Goal: Task Accomplishment & Management: Manage account settings

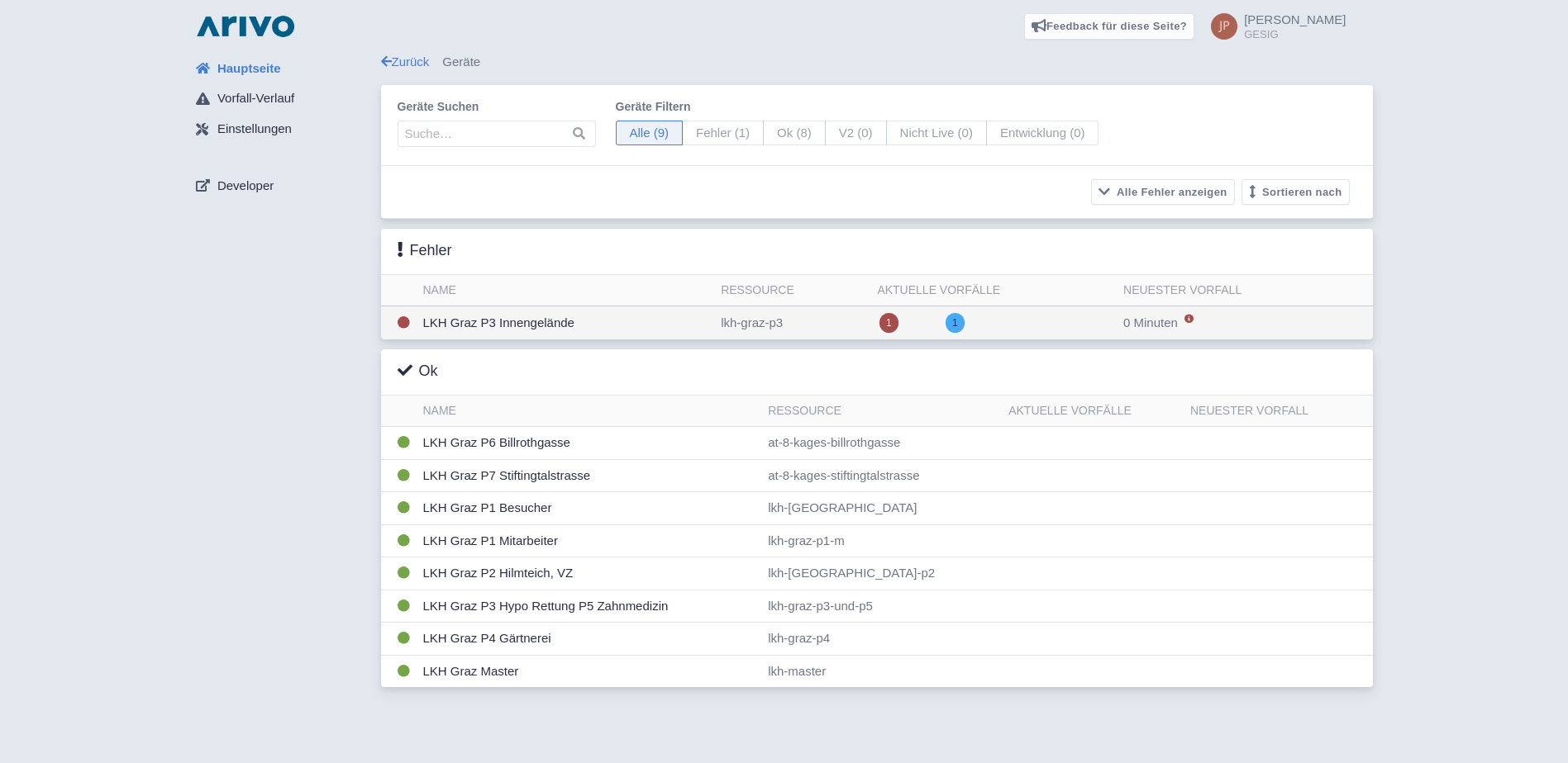
click at [526, 320] on td "LKH Graz P3 Innengelände" at bounding box center [565, 323] width 298 height 34
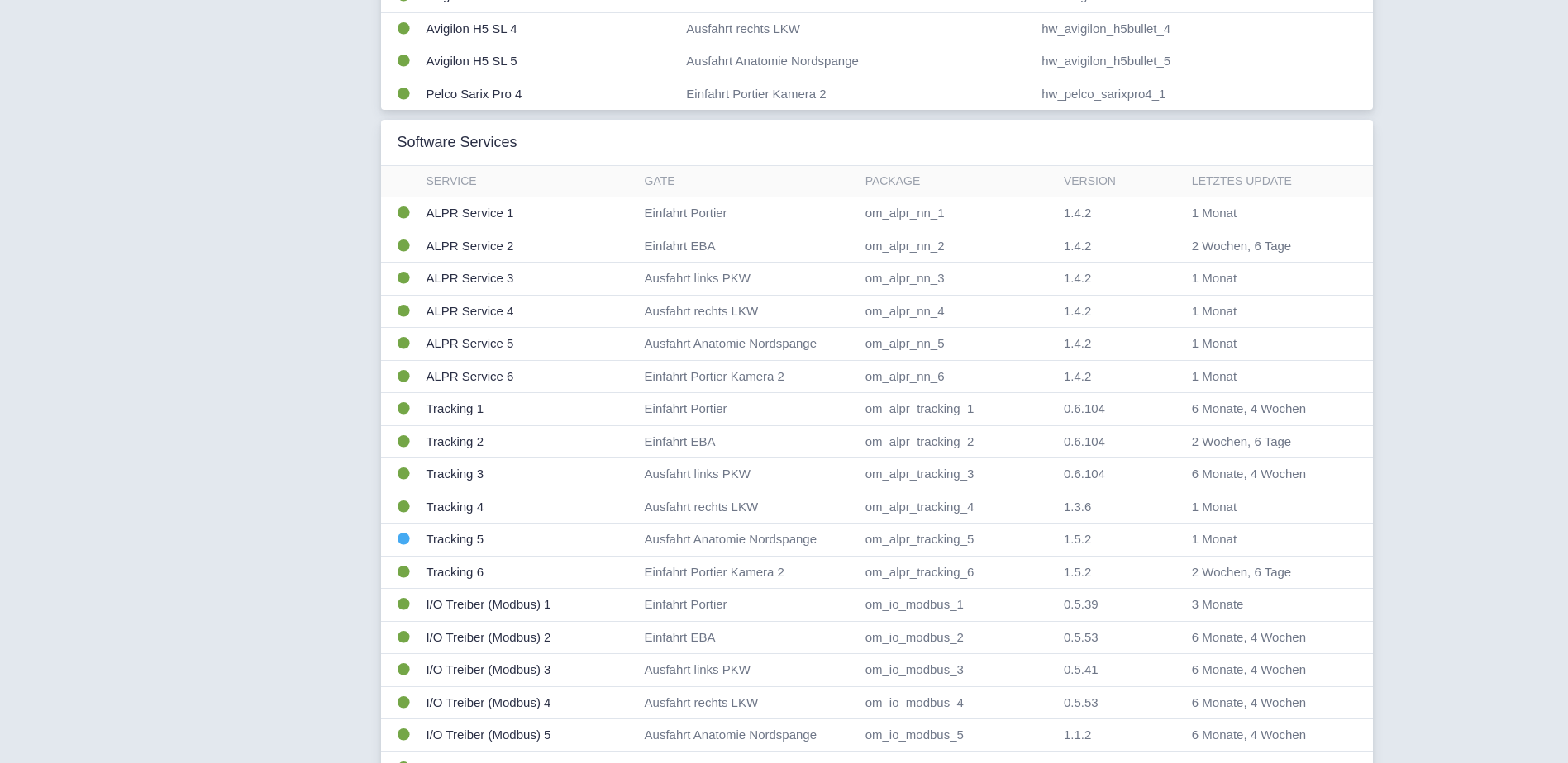
scroll to position [808, 0]
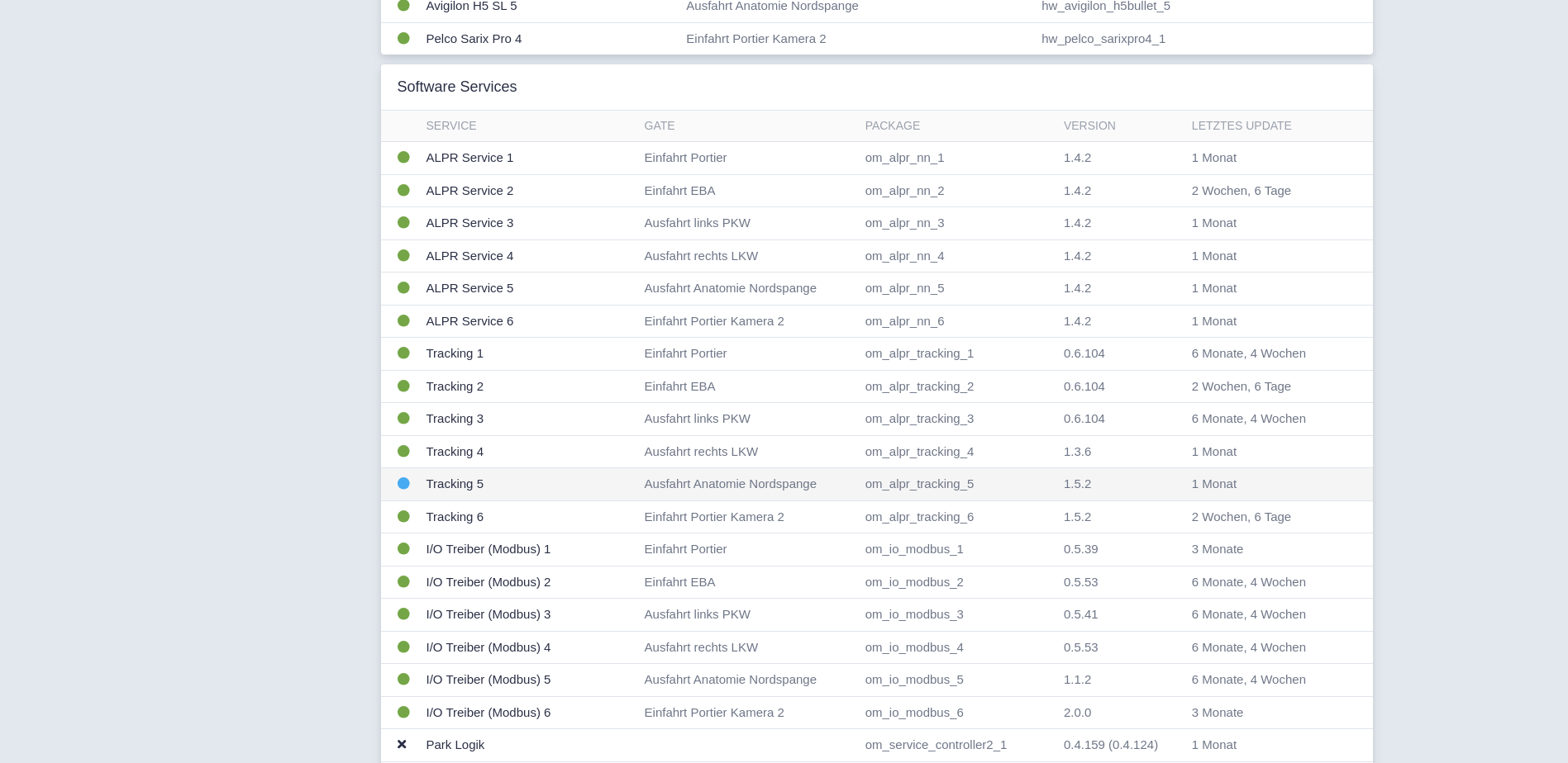
click at [460, 481] on td "Tracking 5" at bounding box center [529, 485] width 218 height 33
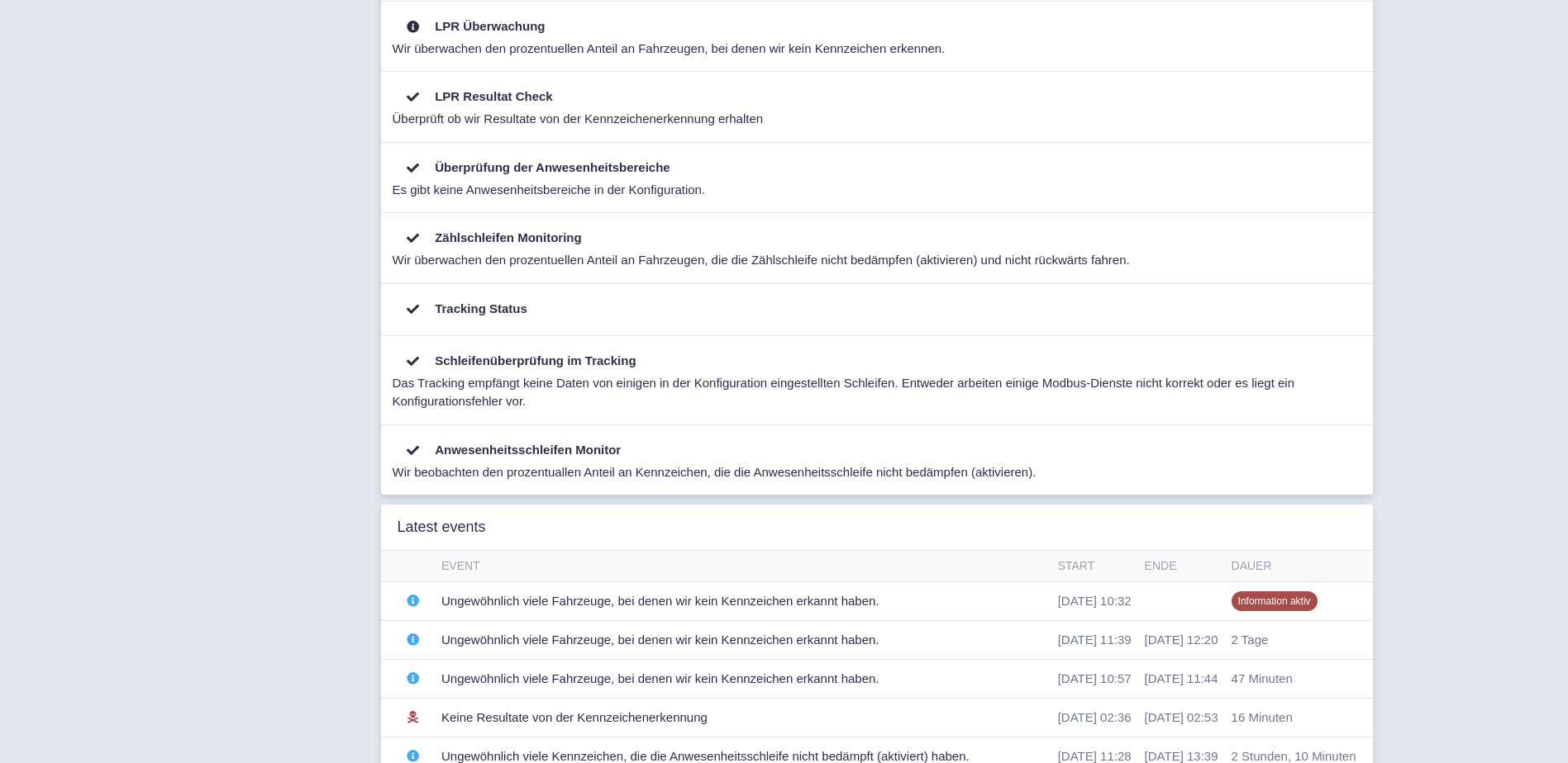
scroll to position [606, 0]
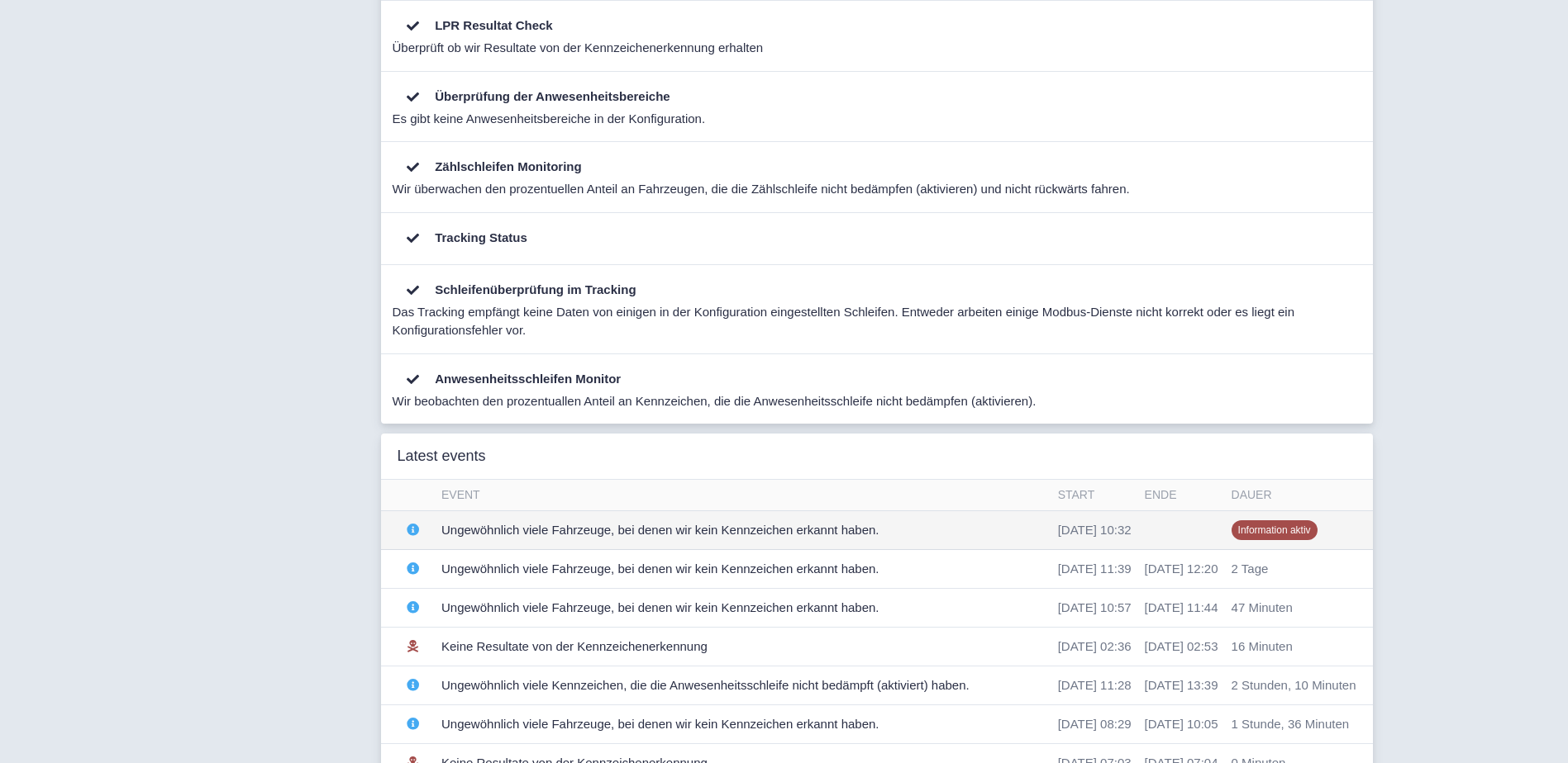
click at [681, 527] on td "Ungewöhnlich viele Fahrzeuge, bei denen wir kein Kennzeichen erkannt haben." at bounding box center [743, 531] width 616 height 39
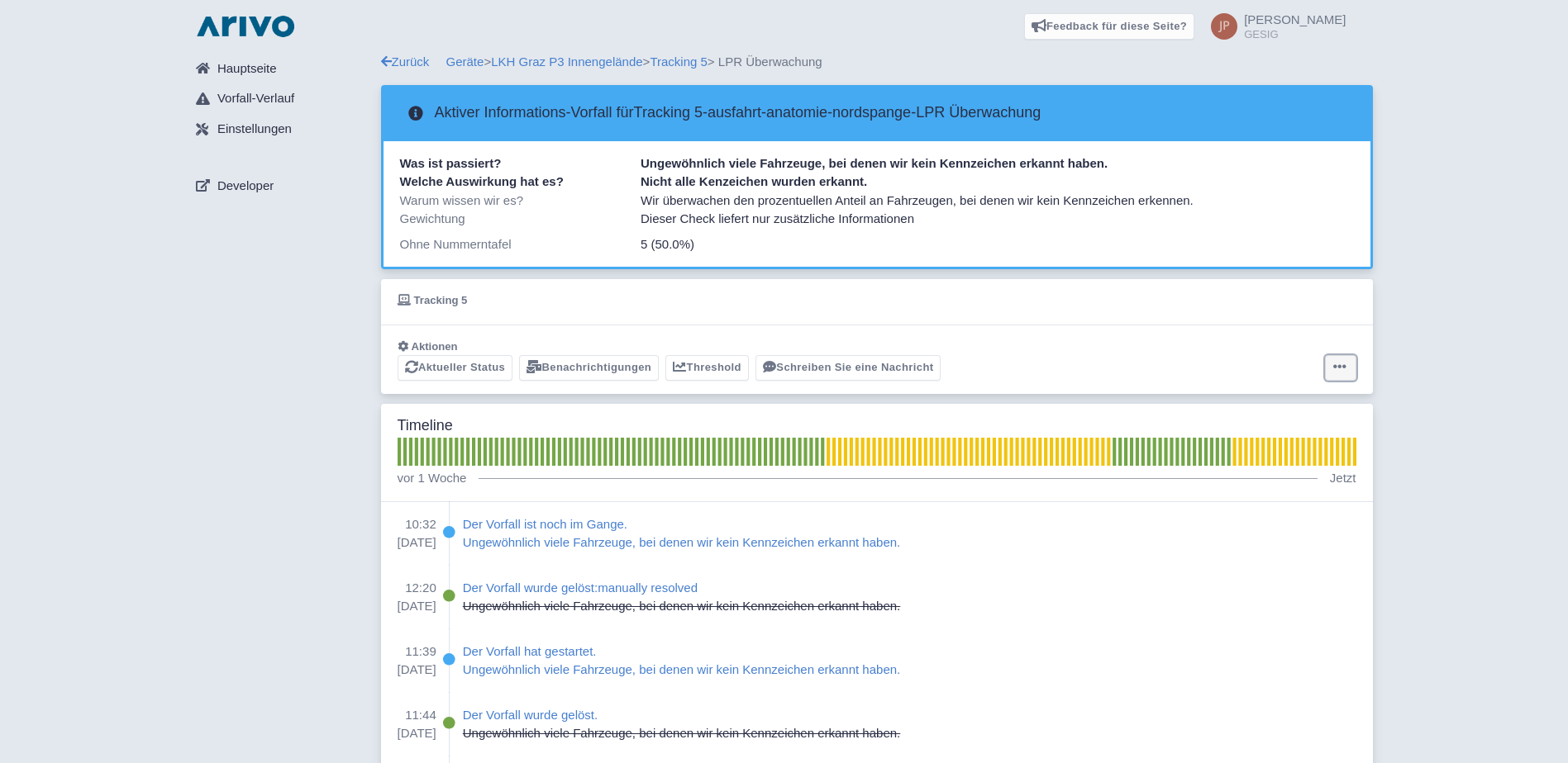
click at [1342, 367] on icon at bounding box center [1339, 366] width 13 height 13
click at [1280, 429] on button "Alarm zurücksetzen" at bounding box center [1275, 433] width 164 height 26
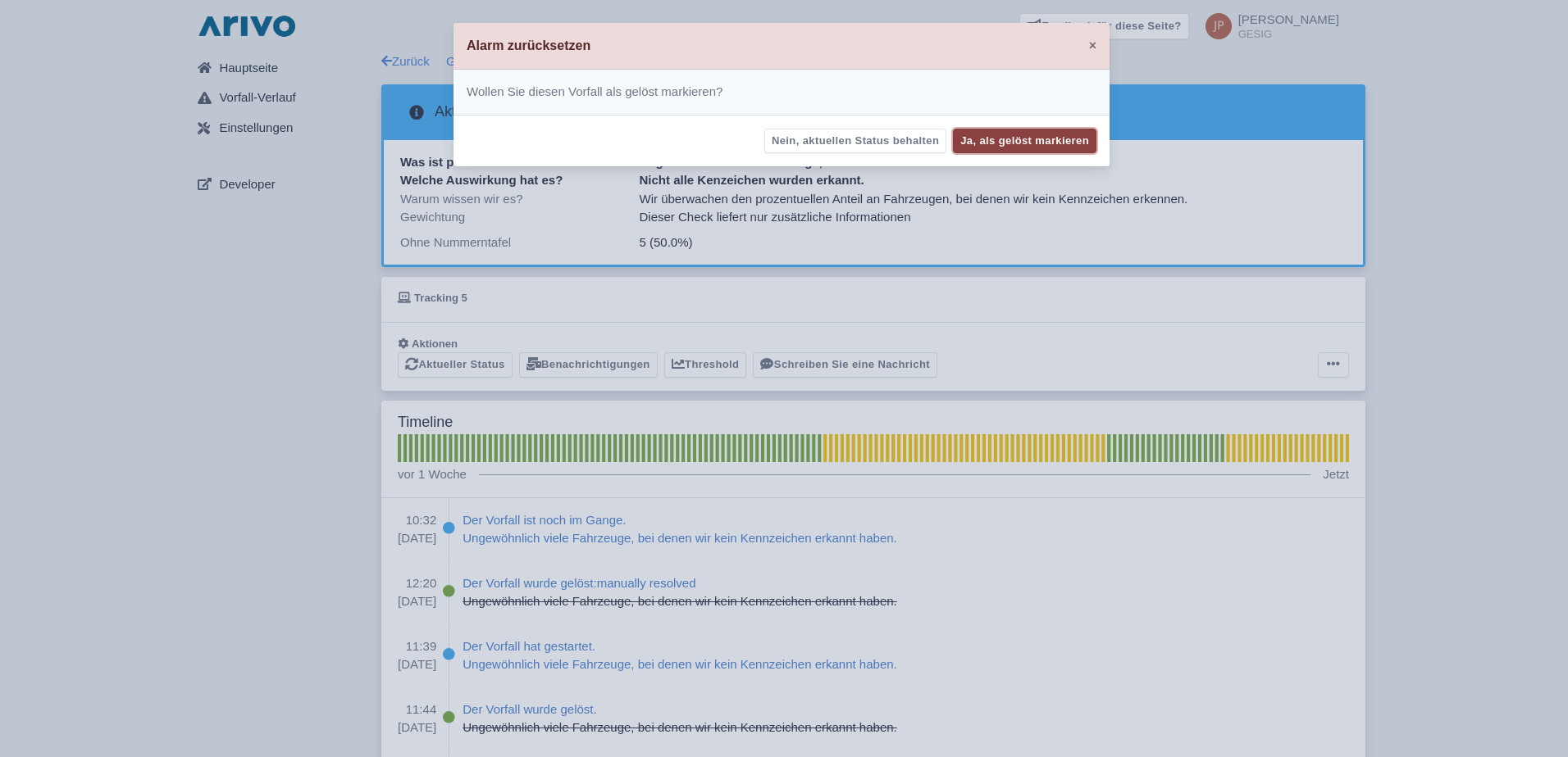
click at [1016, 135] on button "Ja, als gelöst markieren" at bounding box center [1024, 141] width 143 height 26
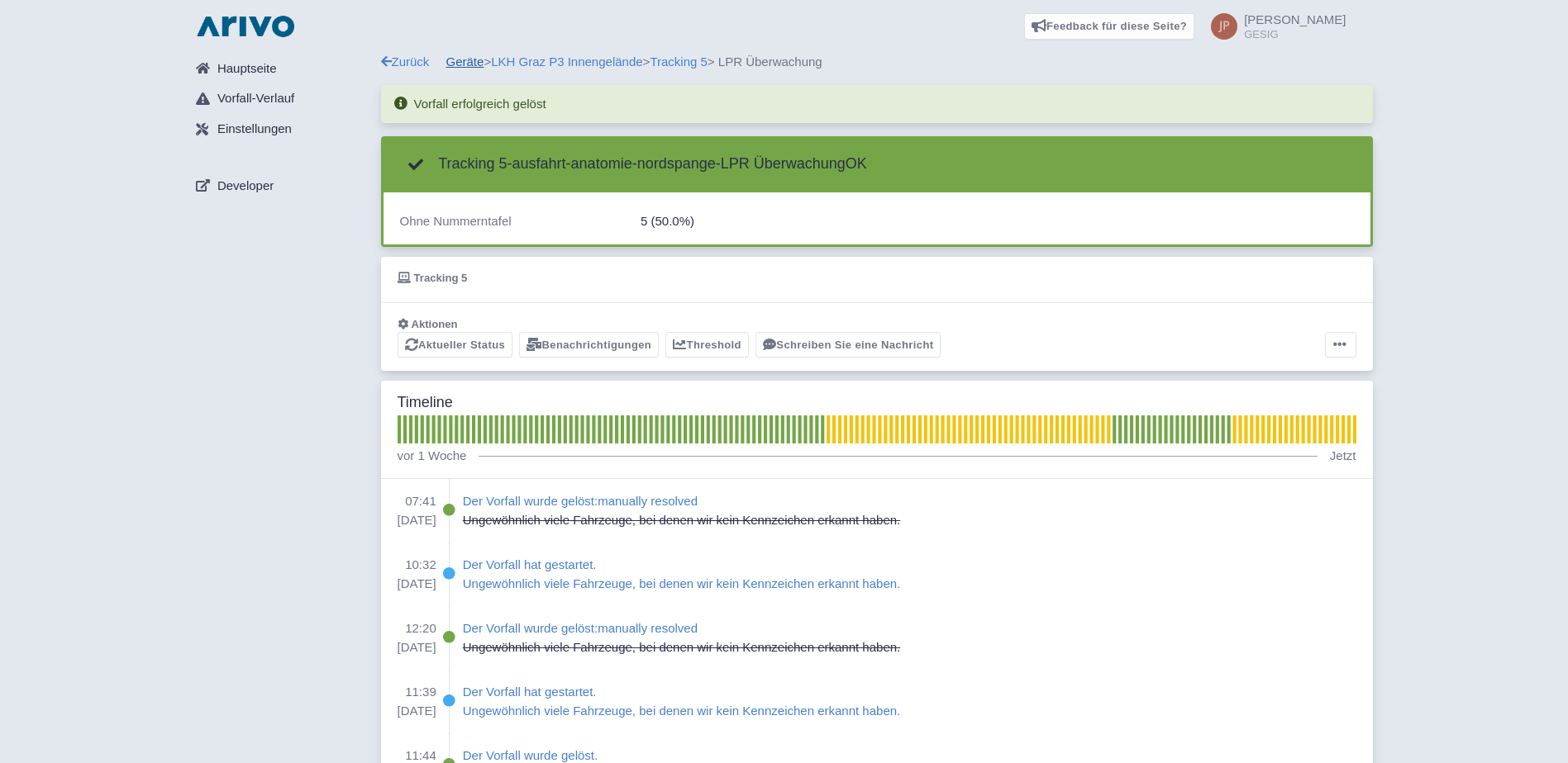
click at [460, 65] on link "Geräte" at bounding box center [465, 61] width 38 height 14
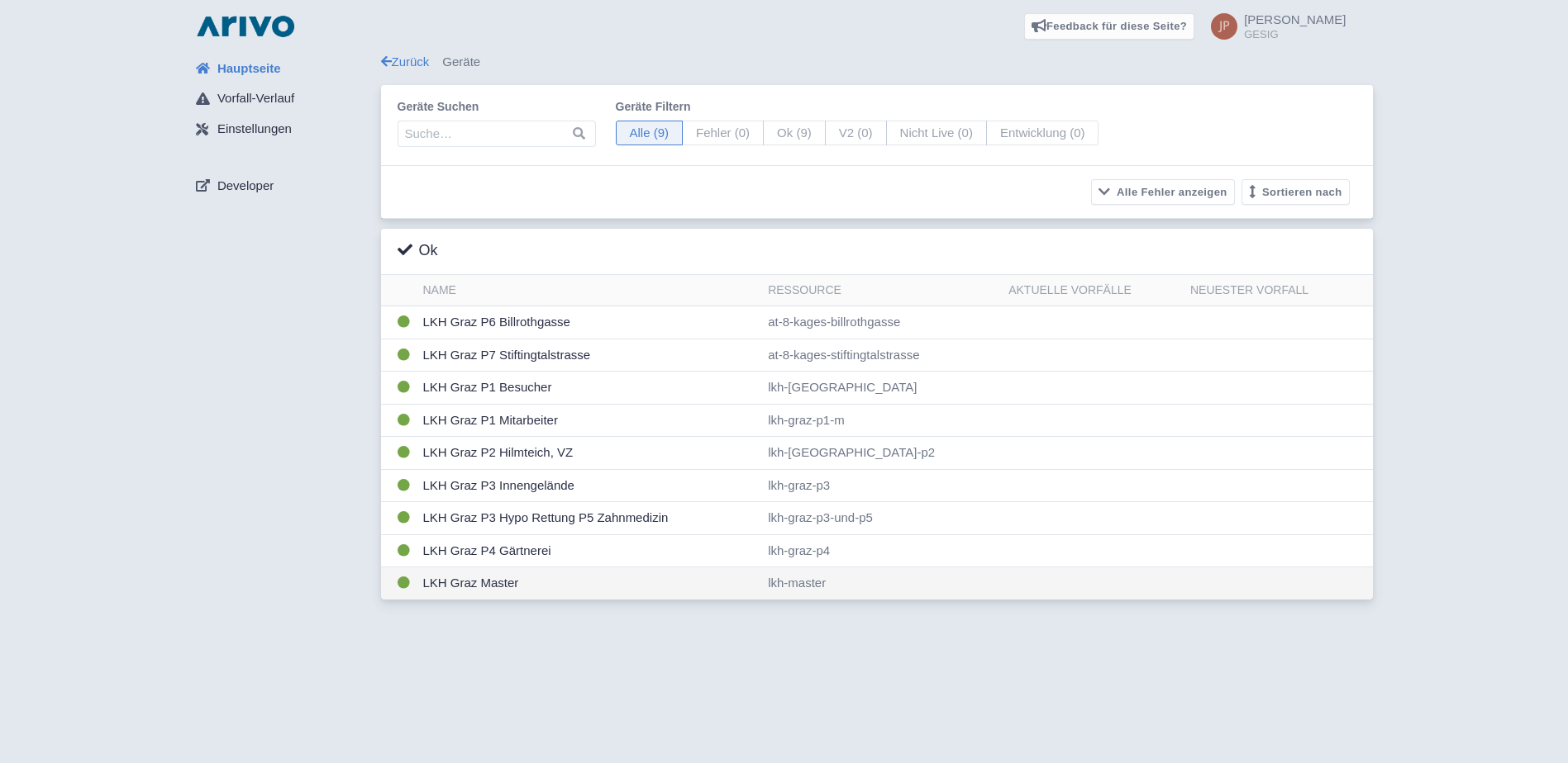
click at [463, 582] on td "LKH Graz Master" at bounding box center [590, 583] width 346 height 32
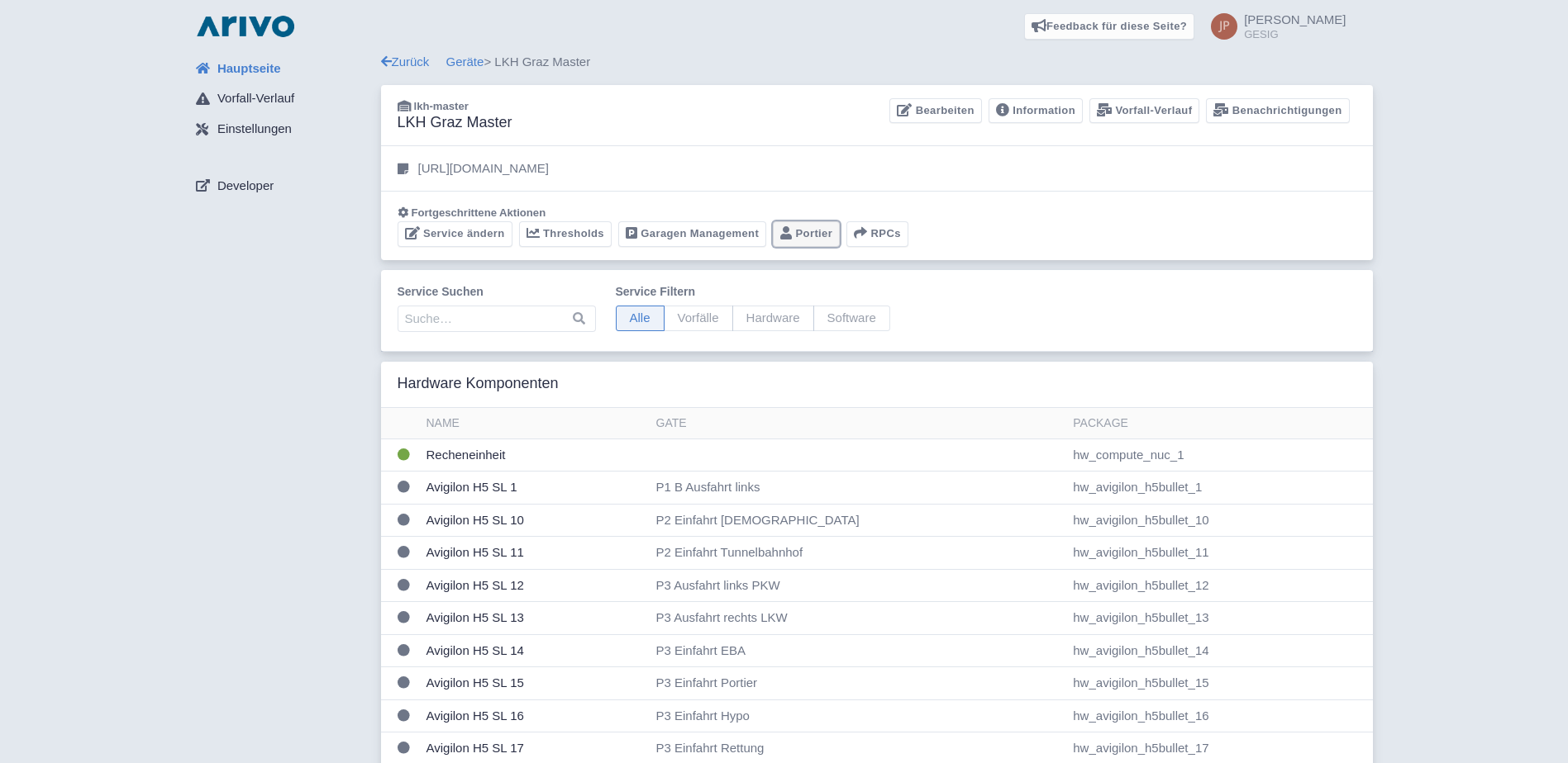
click at [804, 232] on link "Portier" at bounding box center [806, 234] width 67 height 26
click at [462, 60] on link "Geräte" at bounding box center [465, 61] width 38 height 14
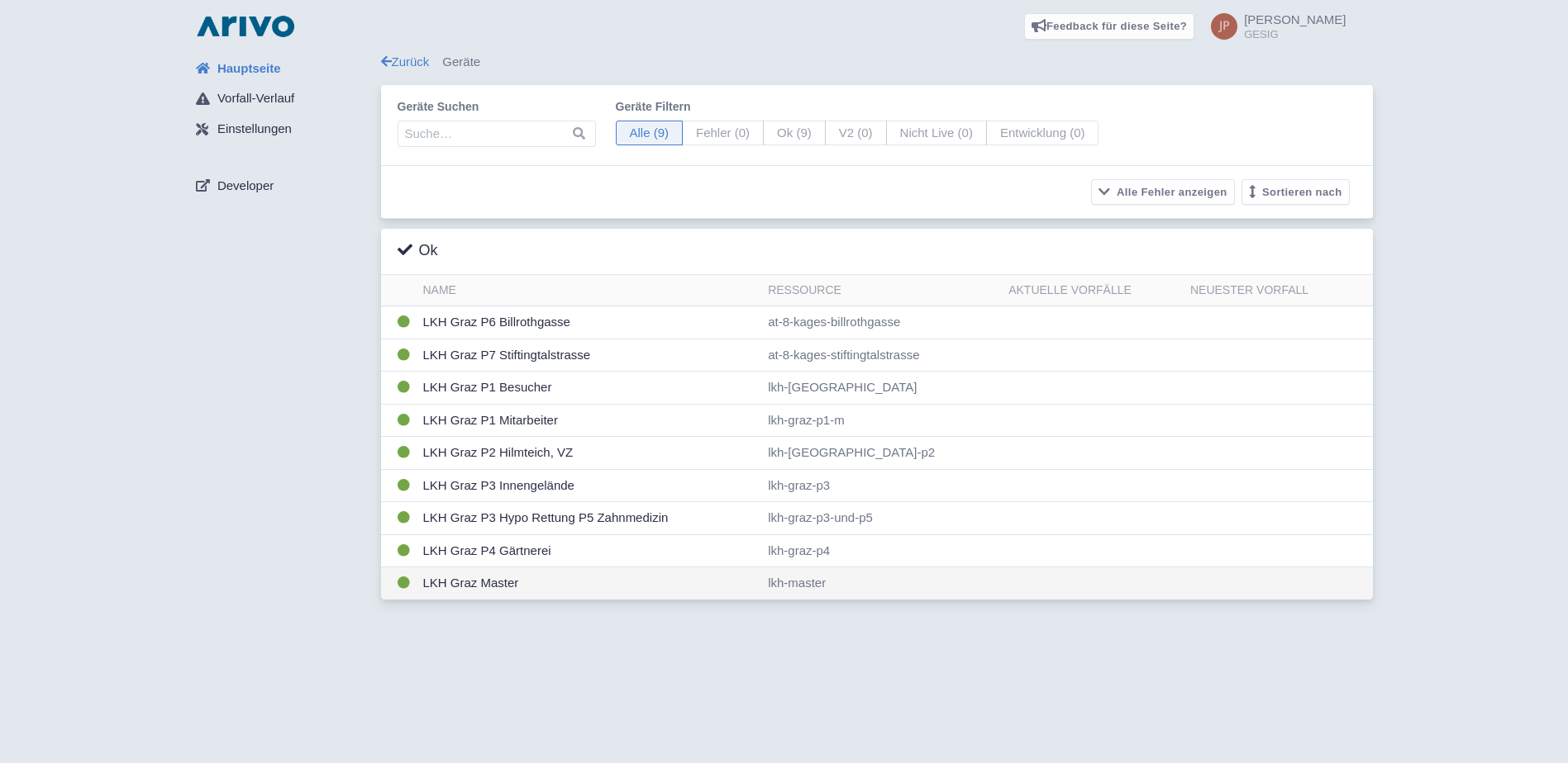
click at [489, 586] on td "LKH Graz Master" at bounding box center [590, 583] width 346 height 32
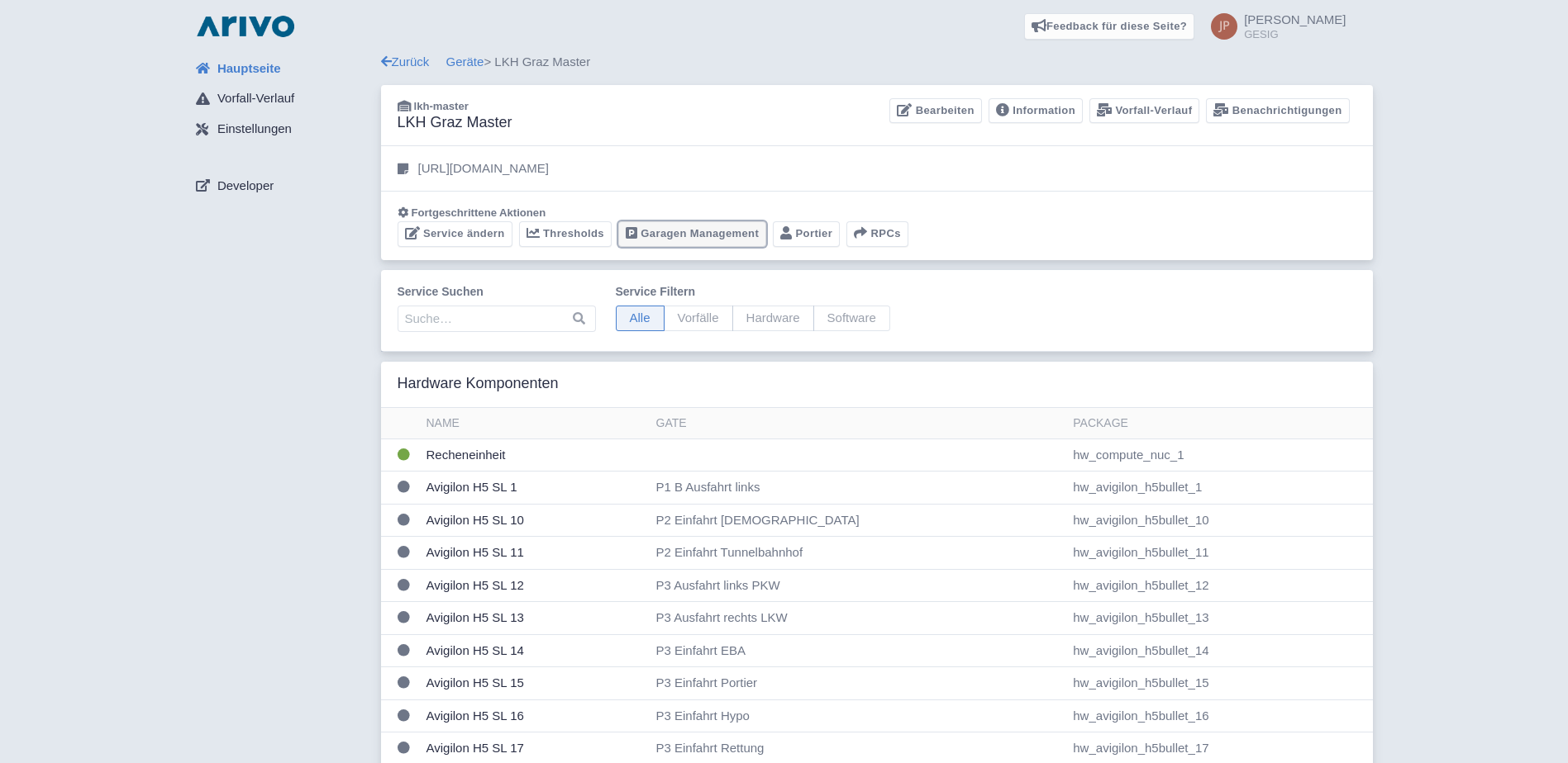
click at [685, 227] on link "Garagen Management" at bounding box center [692, 234] width 148 height 26
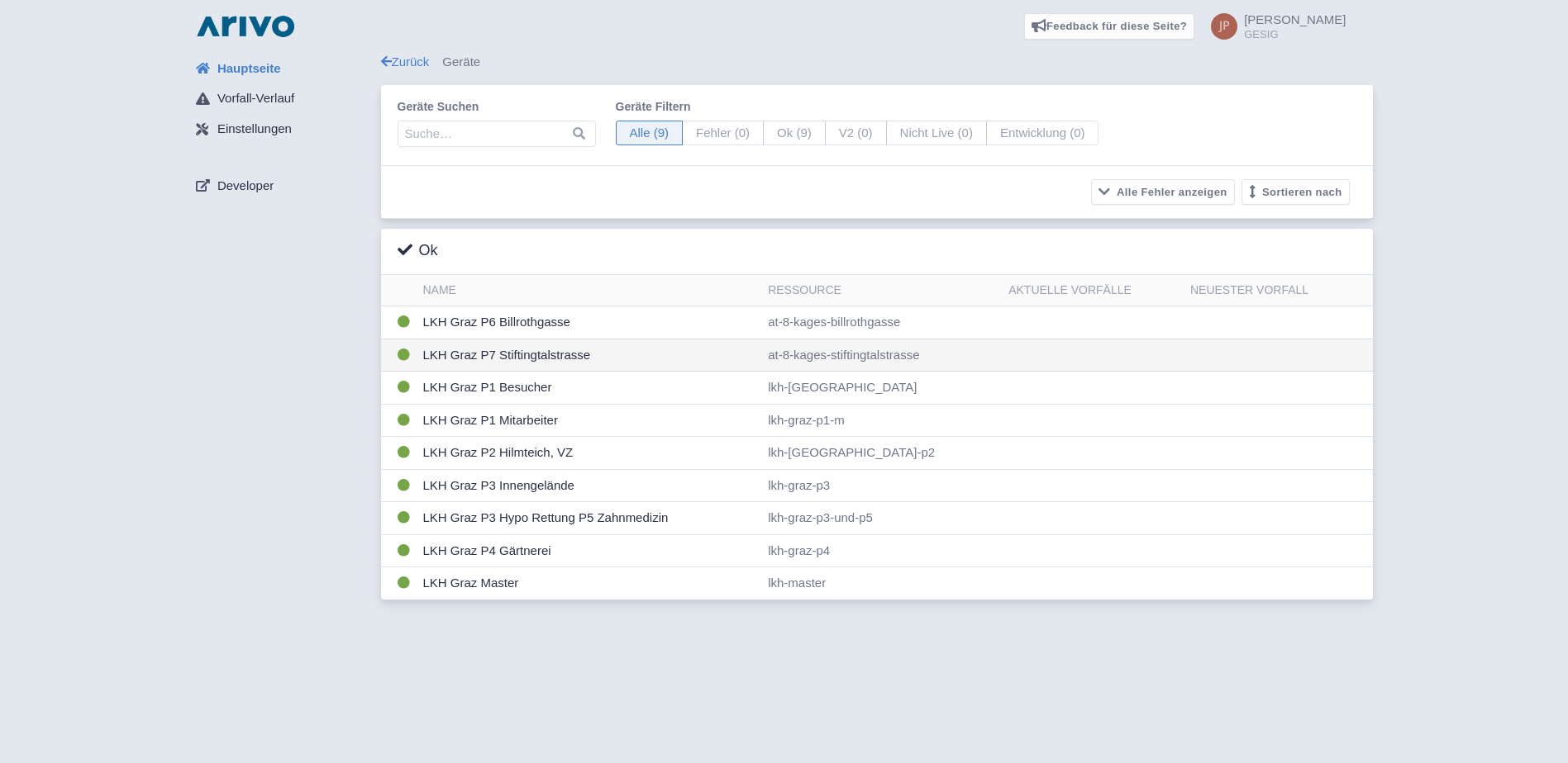
click at [533, 356] on td "LKH Graz P7 Stiftingtalstrasse" at bounding box center [590, 355] width 346 height 33
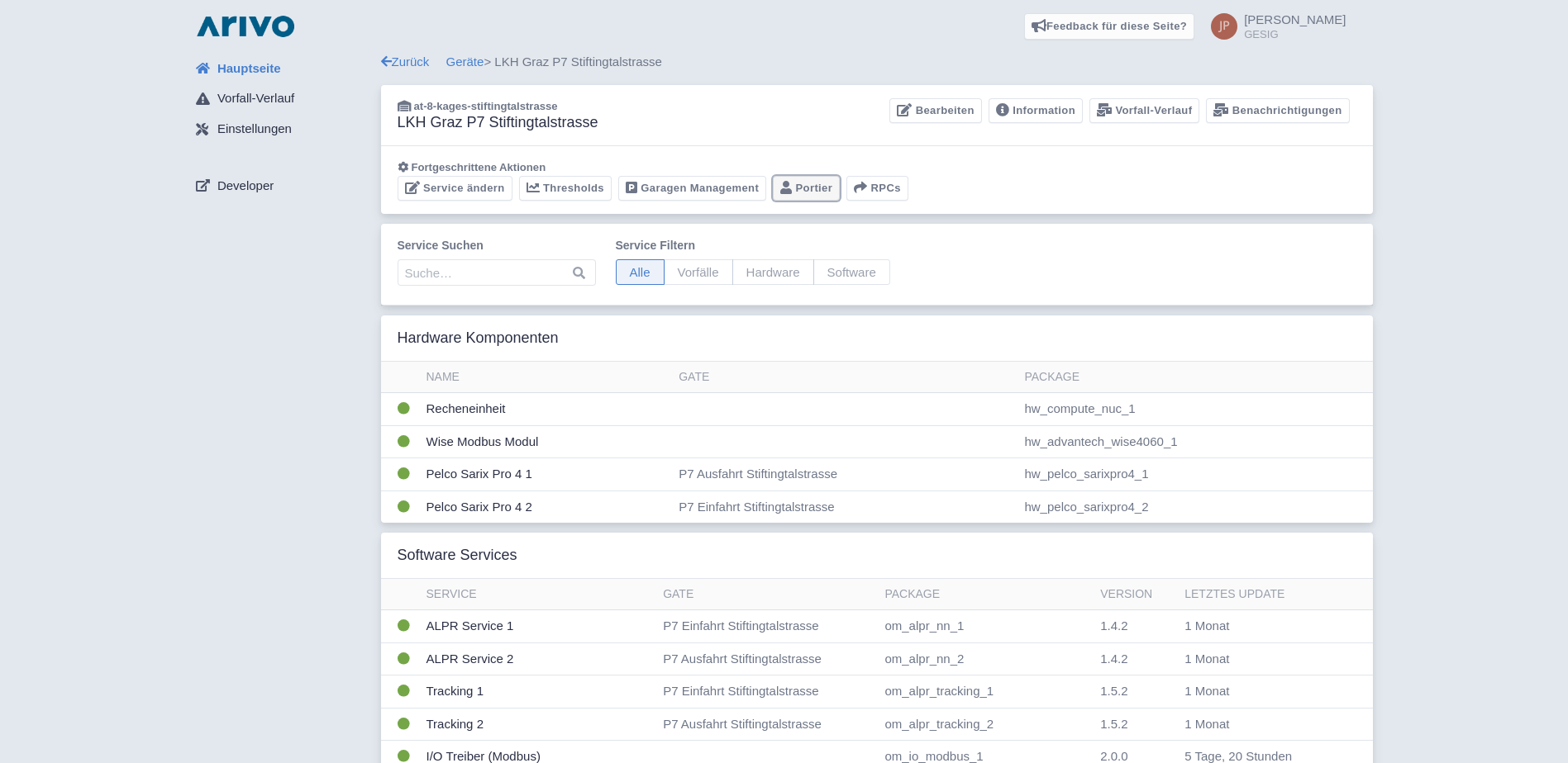
click at [803, 188] on link "Portier" at bounding box center [806, 189] width 67 height 26
